Goal: Contribute content: Contribute content

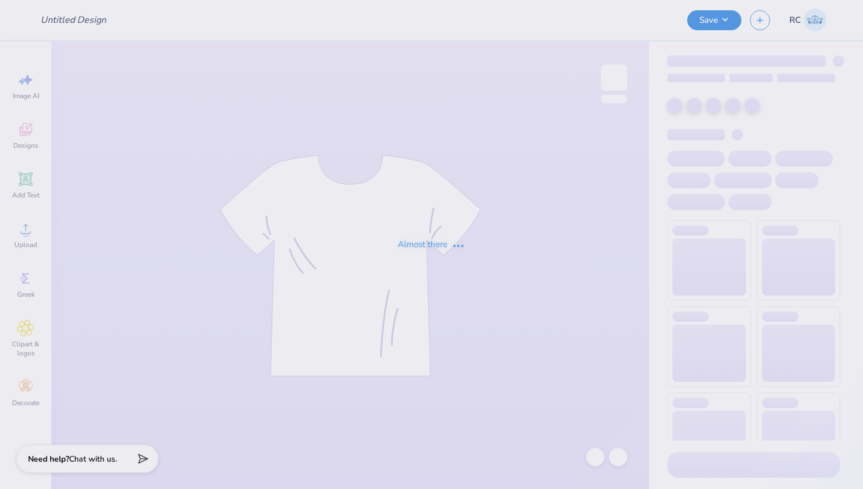
type input "Parent's Weekend 2025"
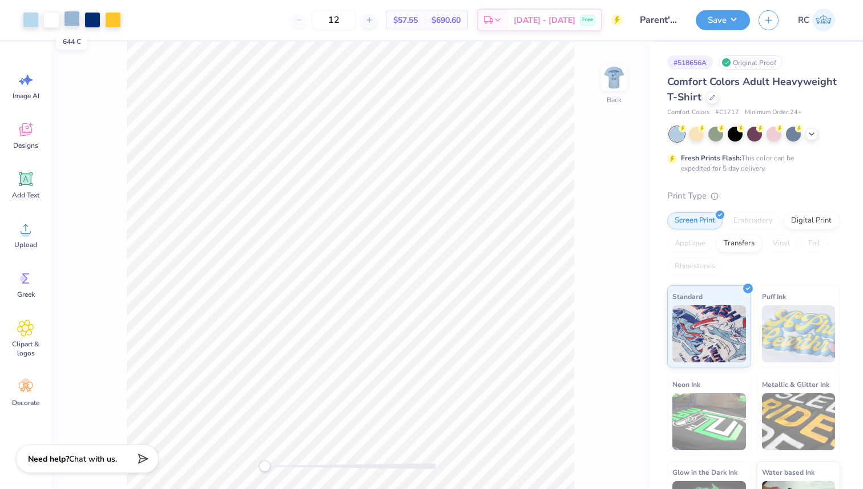
click at [70, 22] on div at bounding box center [72, 19] width 16 height 16
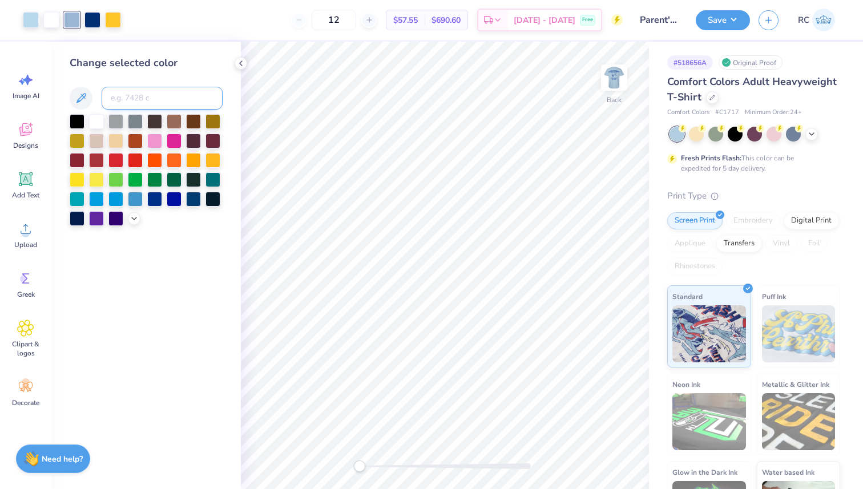
click at [167, 97] on input at bounding box center [162, 98] width 121 height 23
type input "290"
click at [625, 79] on img at bounding box center [615, 78] width 46 height 46
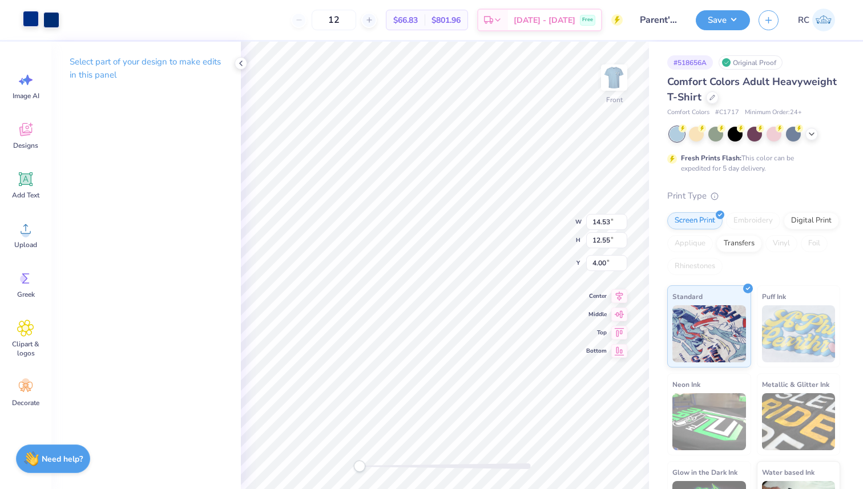
click at [36, 21] on div at bounding box center [31, 19] width 16 height 16
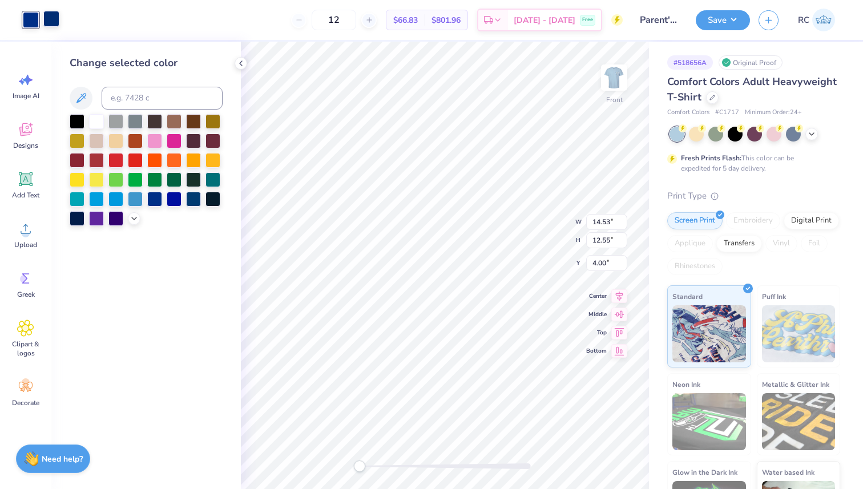
click at [45, 14] on div at bounding box center [51, 19] width 16 height 16
click at [127, 103] on input at bounding box center [162, 98] width 121 height 23
type input "287"
click at [623, 288] on icon at bounding box center [620, 286] width 16 height 14
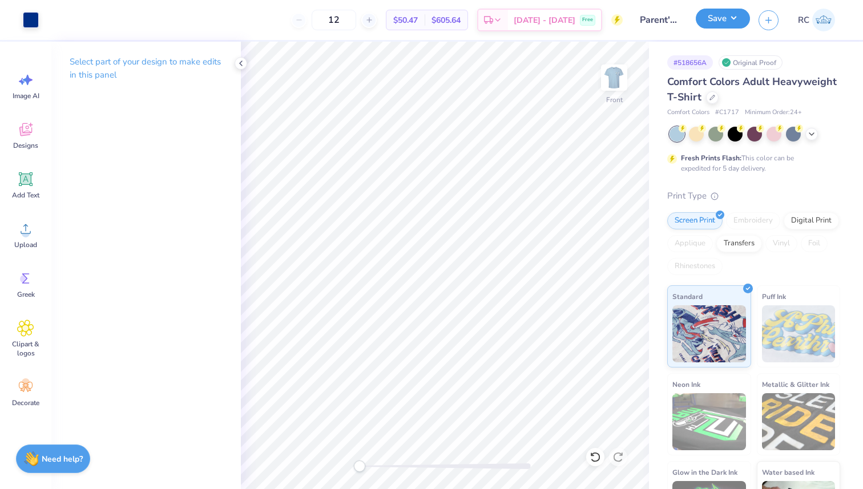
click at [735, 14] on button "Save" at bounding box center [723, 19] width 54 height 20
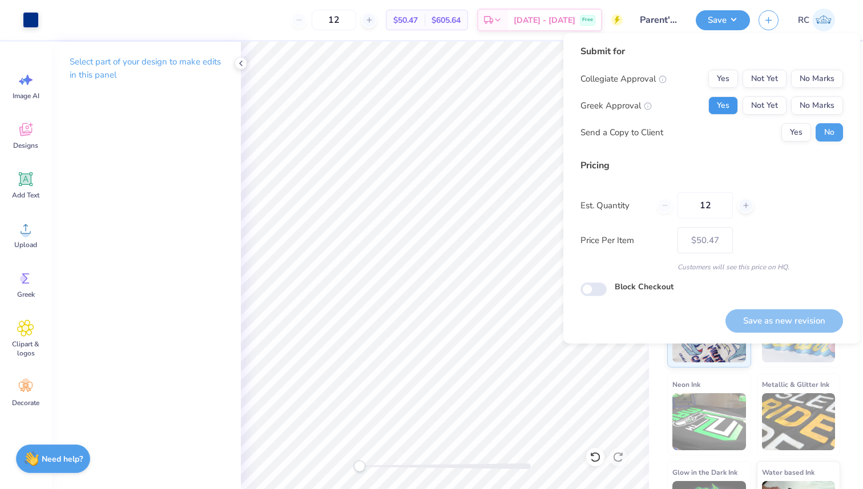
click at [721, 105] on button "Yes" at bounding box center [724, 106] width 30 height 18
click at [813, 81] on button "No Marks" at bounding box center [818, 79] width 52 height 18
click at [810, 321] on button "Save as new revision" at bounding box center [785, 321] width 118 height 23
type input "$50.47"
